Goal: Task Accomplishment & Management: Manage account settings

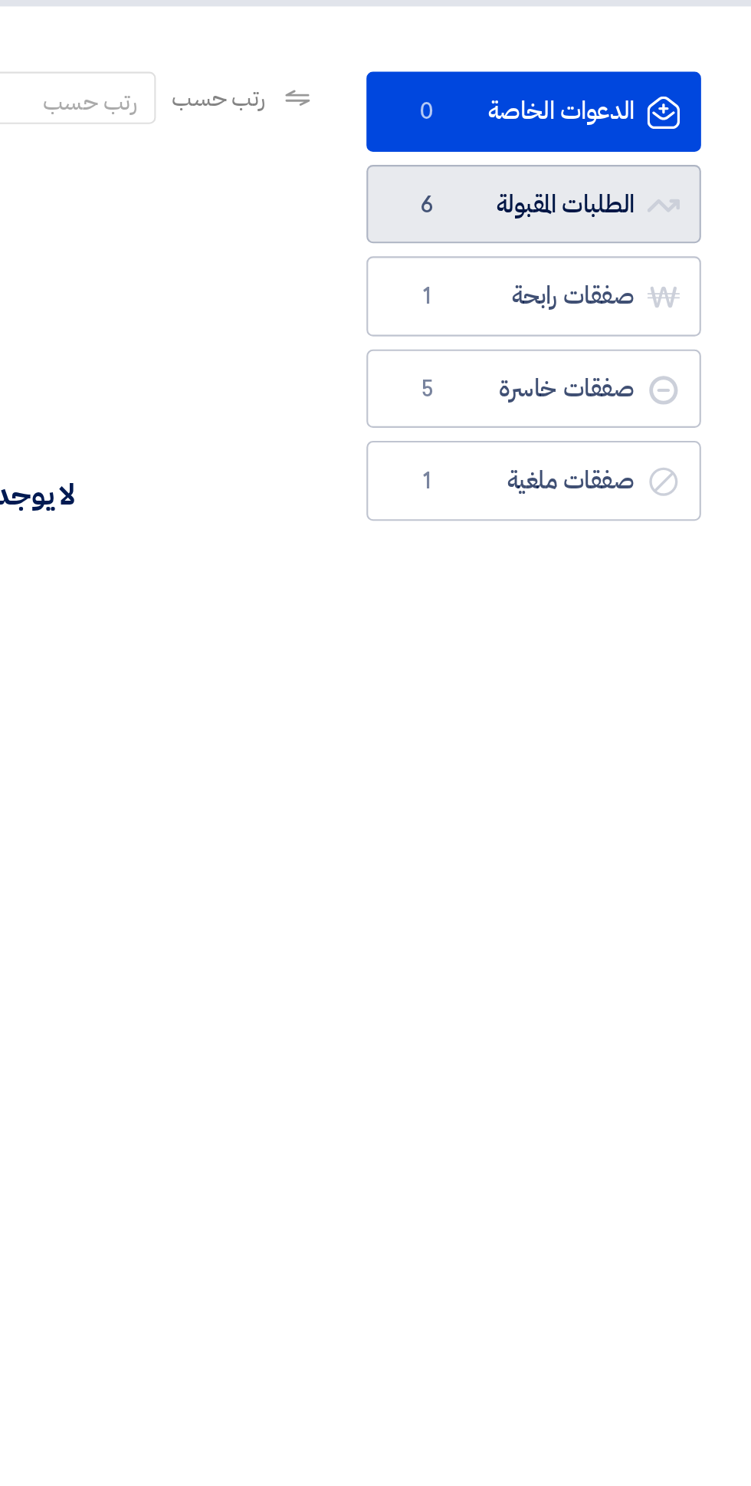
click at [676, 221] on link "الطلبات المقبولة الطلبات المقبولة 6" at bounding box center [645, 214] width 157 height 38
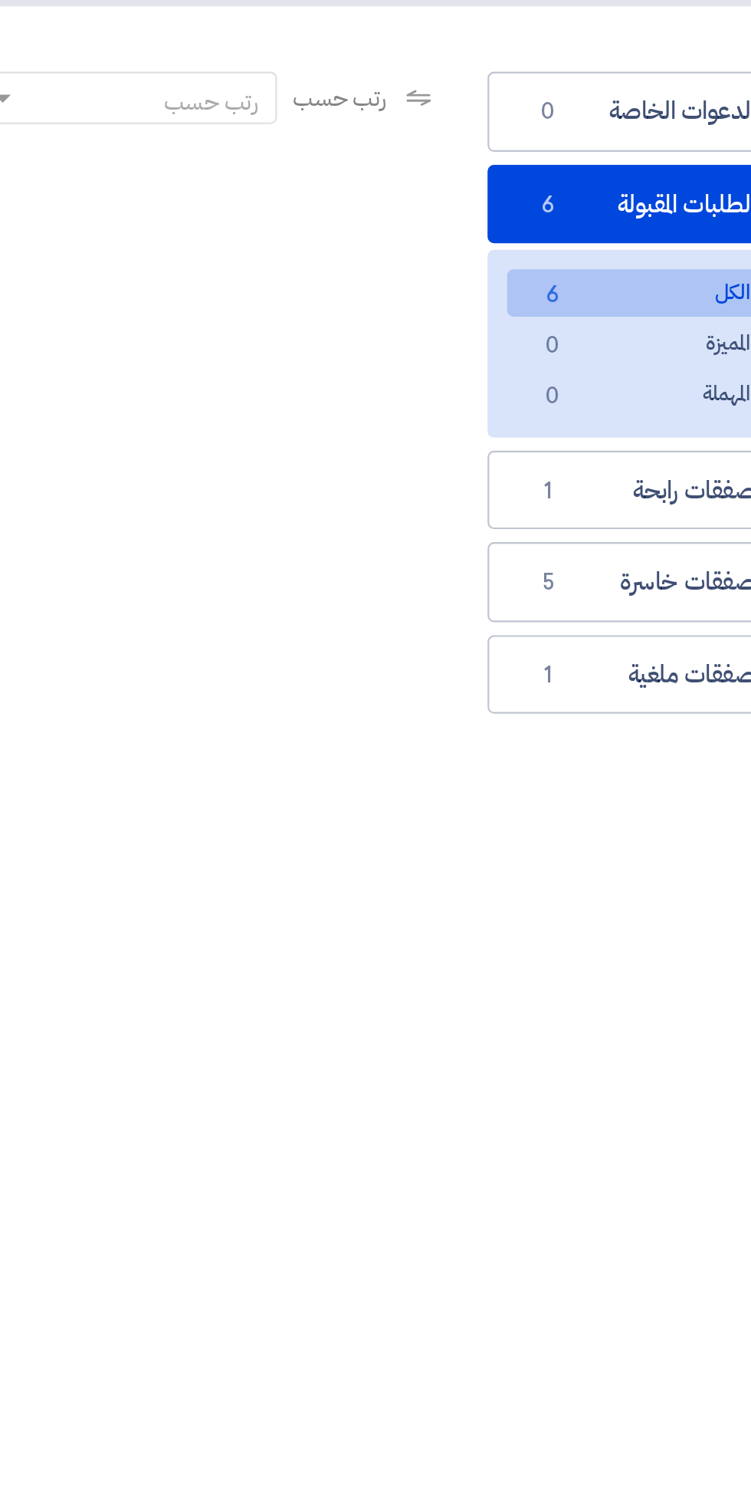
scroll to position [0, -3]
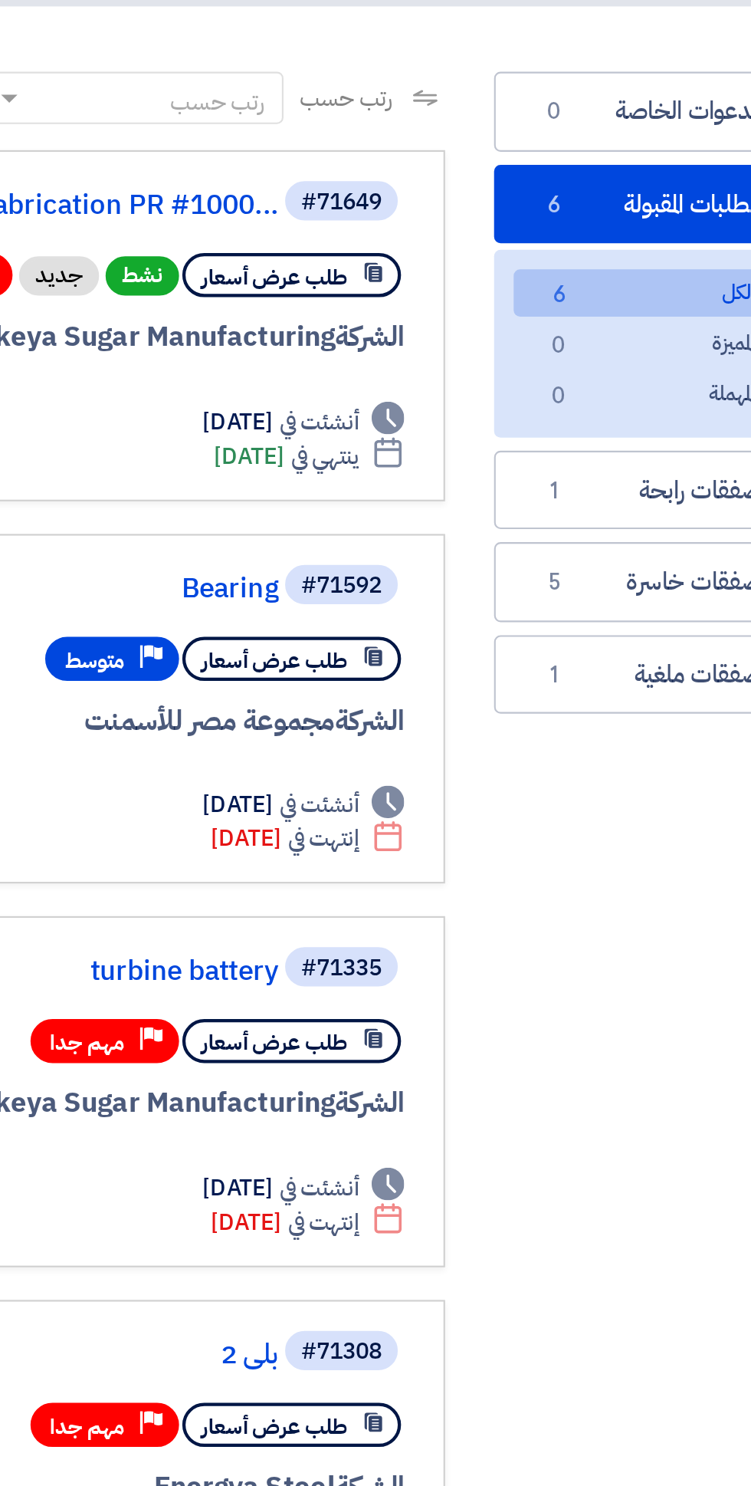
click at [513, 398] on div "#71592" at bounding box center [499, 392] width 38 height 11
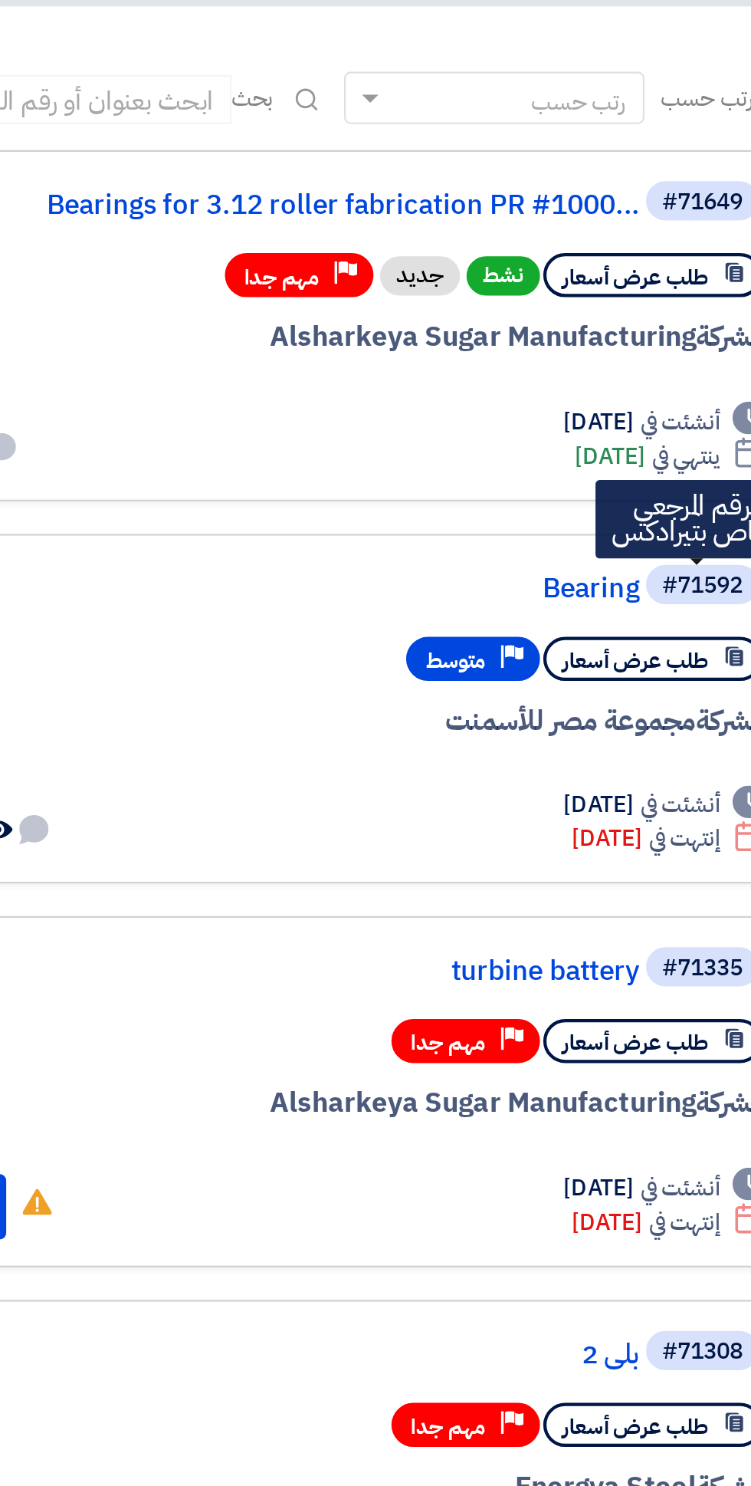
click at [446, 390] on link "Bearing" at bounding box center [316, 394] width 307 height 14
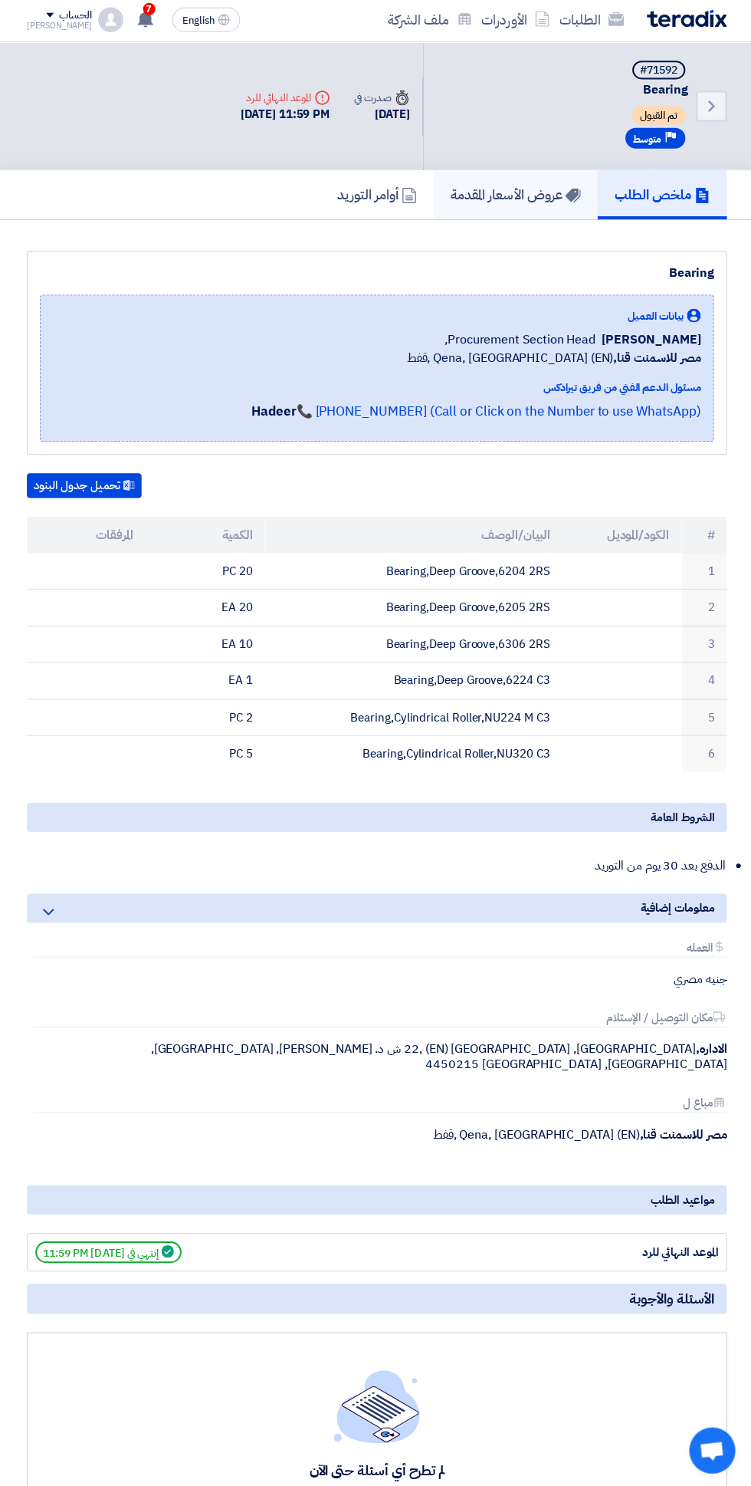
click at [512, 195] on h5 "عروض الأسعار المقدمة" at bounding box center [514, 196] width 130 height 18
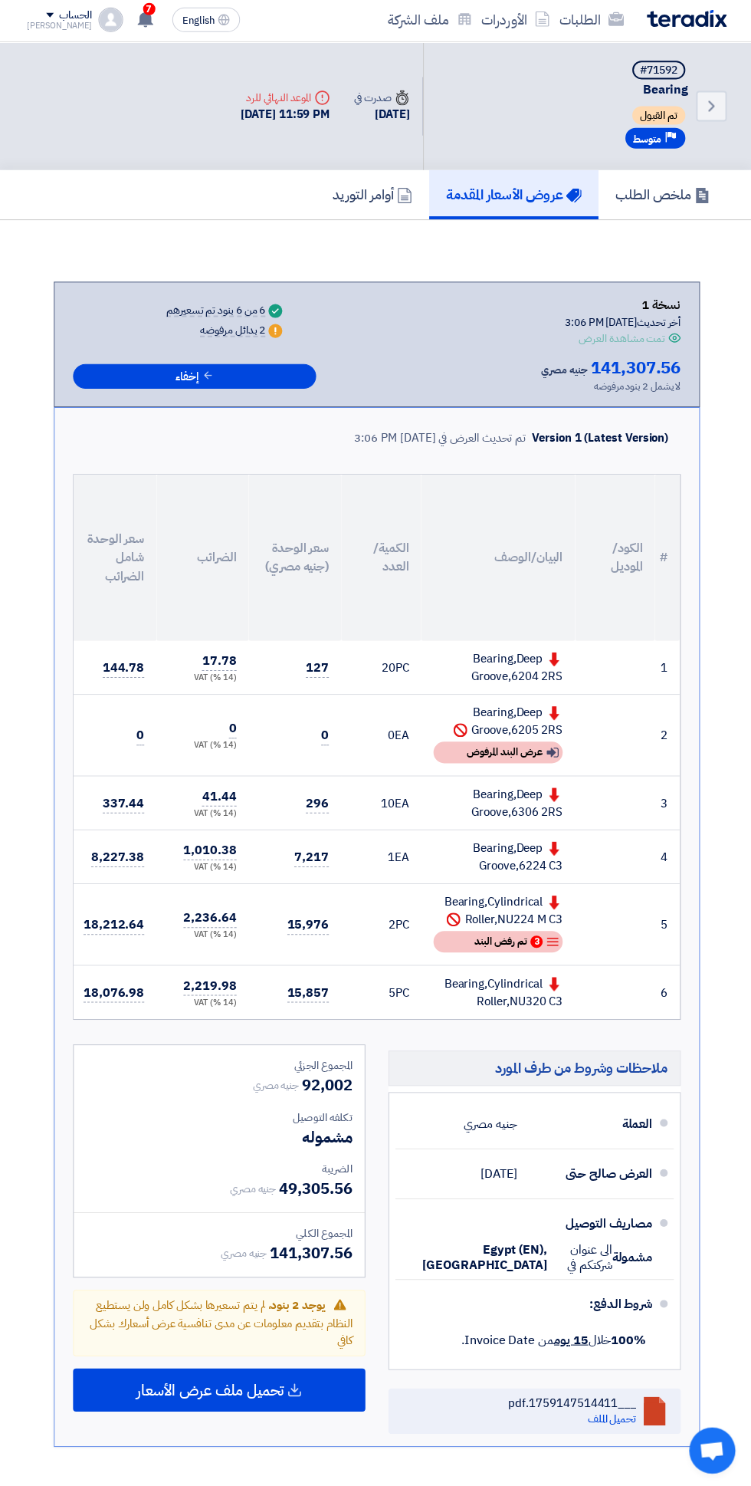
click at [512, 762] on div "Show details عرض البند المرفوض" at bounding box center [496, 751] width 129 height 21
